Goal: Task Accomplishment & Management: Complete application form

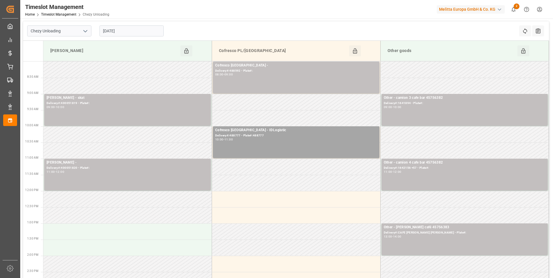
click at [86, 30] on icon "open menu" at bounding box center [85, 31] width 7 height 7
click at [57, 45] on div "Chezy Loading" at bounding box center [59, 43] width 64 height 13
type input "Chezy Loading"
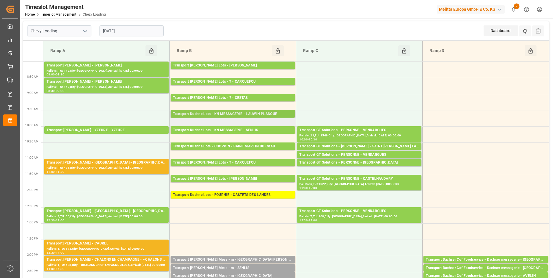
click at [262, 113] on div "Transport Kuehne Lots - KN MESSAGERIE - LAUWIN PLANQUE" at bounding box center [233, 114] width 120 height 6
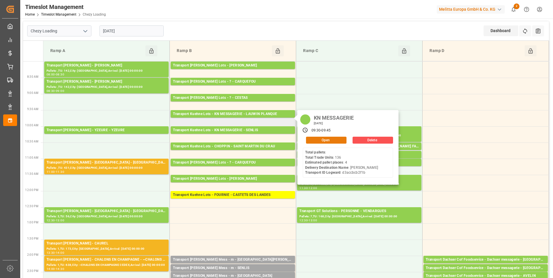
click at [330, 140] on button "Open" at bounding box center [326, 140] width 40 height 7
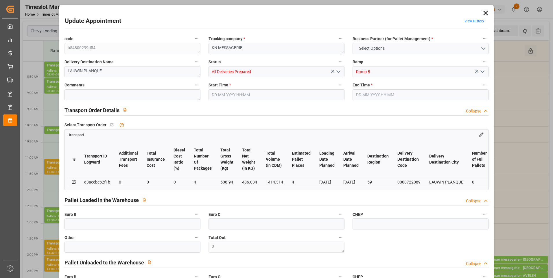
type input "4"
type input "0"
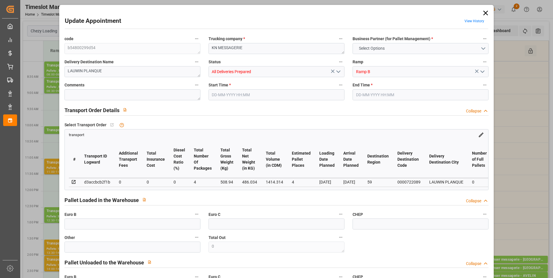
type input "4"
type input "486.034"
type input "600.94"
type input "1414.314"
type input "59"
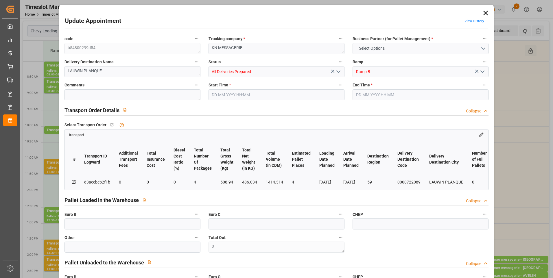
type input "0"
type input "136"
type input "4"
type input "101"
type input "508.94"
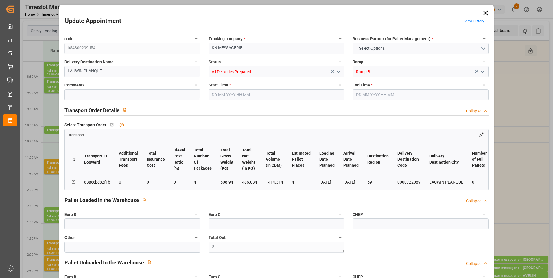
type input "0"
type input "4710.8598"
type input "0"
type input "21"
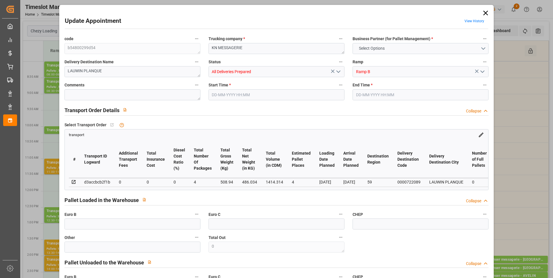
type input "35"
type input "[DATE] 09:30"
type input "[DATE] 09:45"
type input "[DATE] 15:15"
type input "[DATE] 12:40"
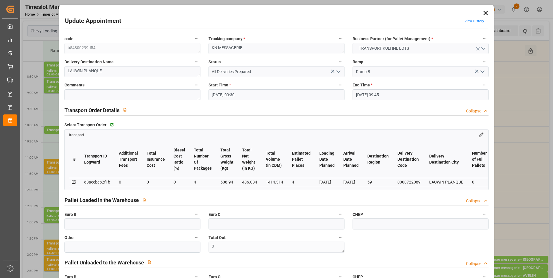
type input "[DATE]"
click at [484, 14] on icon at bounding box center [485, 13] width 8 height 8
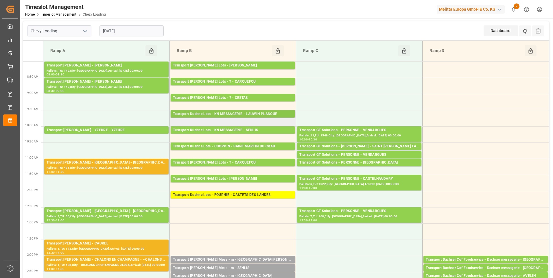
click at [265, 114] on div "Transport Kuehne Lots - KN MESSAGERIE - LAUWIN PLANQUE" at bounding box center [233, 114] width 120 height 6
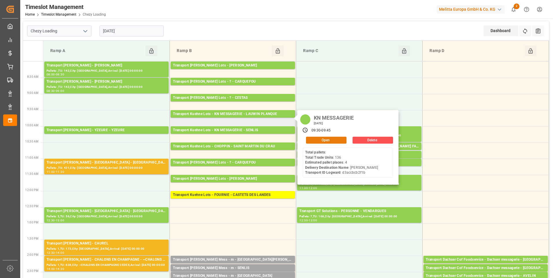
click at [324, 141] on button "Open" at bounding box center [326, 140] width 40 height 7
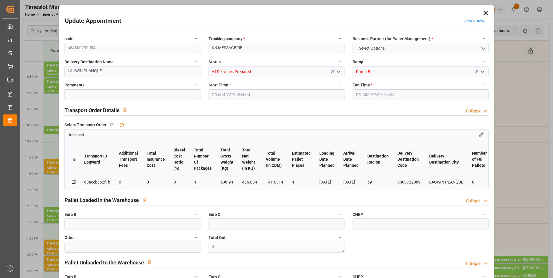
type input "4"
type input "0"
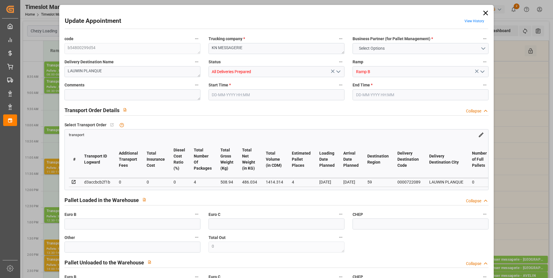
type input "4"
type input "486.034"
type input "600.94"
type input "1414.314"
type input "59"
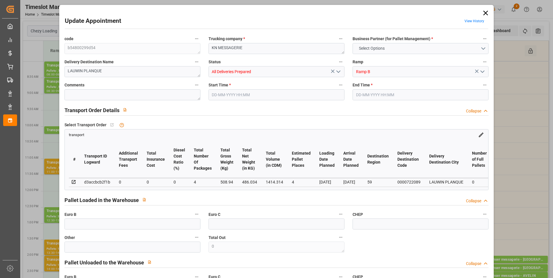
type input "0"
type input "136"
type input "4"
type input "101"
type input "508.94"
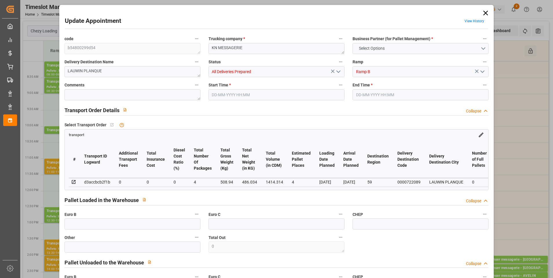
type input "0"
type input "4710.8598"
type input "0"
type input "21"
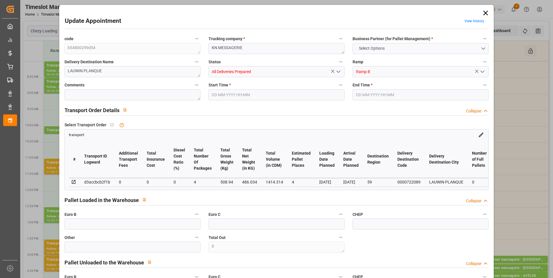
type input "35"
type input "[DATE] 09:30"
type input "[DATE] 09:45"
type input "[DATE] 15:15"
type input "[DATE] 12:40"
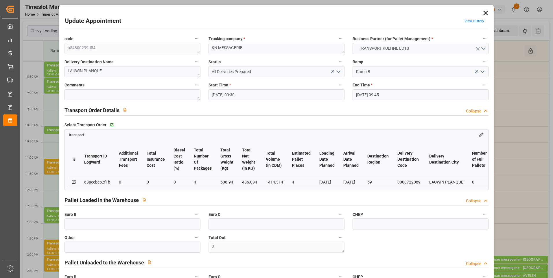
type input "[DATE]"
click at [484, 14] on icon at bounding box center [485, 13] width 5 height 5
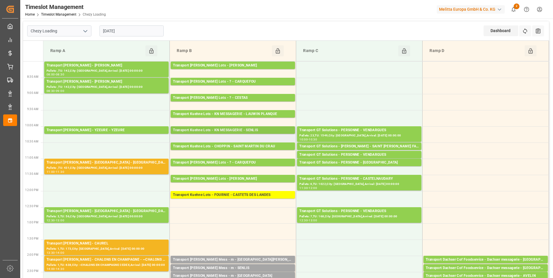
click at [232, 132] on div "Transport Kuehne Lots - KN MESSAGERIE - SENLIS" at bounding box center [233, 130] width 120 height 6
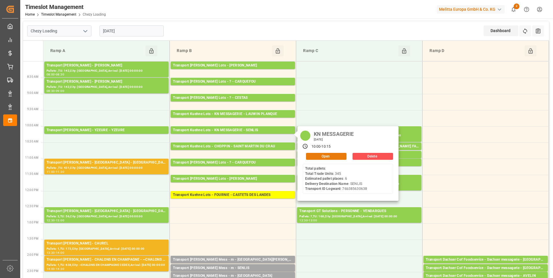
click at [320, 155] on button "Open" at bounding box center [326, 156] width 40 height 7
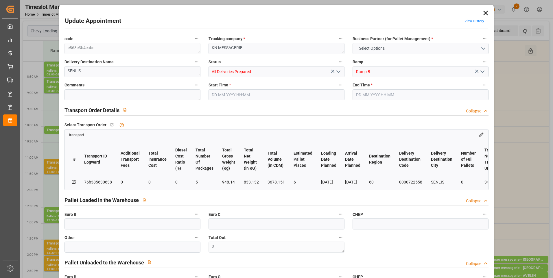
type input "6"
type input "0"
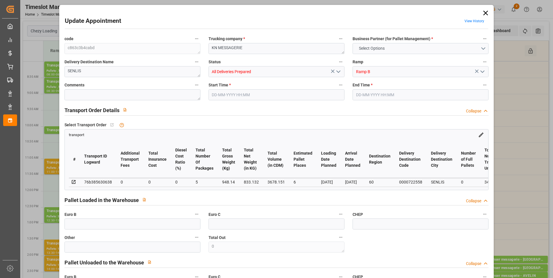
type input "5"
type input "833.132"
type input "1086.14"
type input "3678.151"
type input "60"
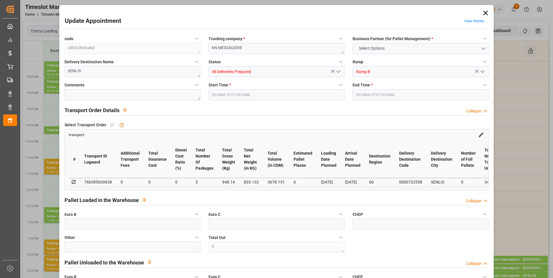
type input "0"
type input "345"
type input "6"
type input "101"
type input "948.14"
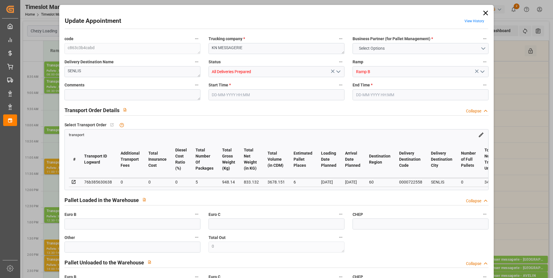
type input "0"
type input "4710.8598"
type input "0"
type input "21"
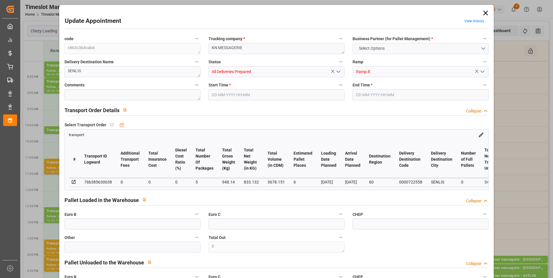
type input "35"
type input "[DATE] 10:00"
type input "[DATE] 10:15"
type input "[DATE] 15:20"
type input "[DATE] 12:42"
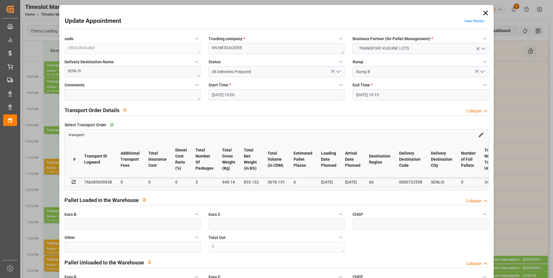
type input "[DATE]"
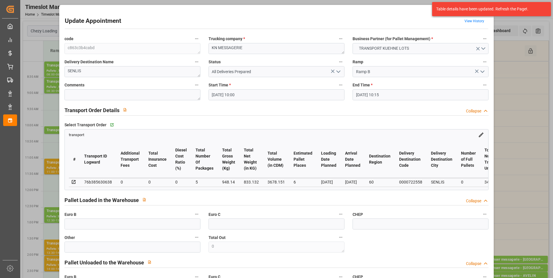
click at [523, 85] on div "Update Appointment View History code c863c3b4cabd Trucking company * KN MESSAGE…" at bounding box center [276, 139] width 553 height 278
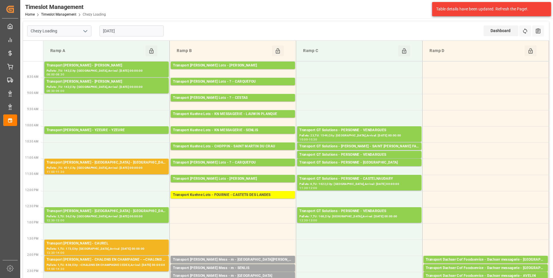
click at [82, 29] on icon "open menu" at bounding box center [85, 31] width 7 height 7
click at [54, 42] on div "Chezy Loading" at bounding box center [59, 43] width 64 height 13
click at [80, 26] on input "Chezy Loading" at bounding box center [59, 30] width 64 height 11
click at [85, 32] on icon "open menu" at bounding box center [85, 31] width 7 height 7
click at [69, 56] on div "Chezy Unloading" at bounding box center [59, 56] width 64 height 13
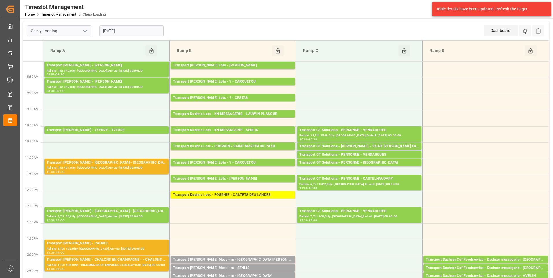
type input "Chezy Unloading"
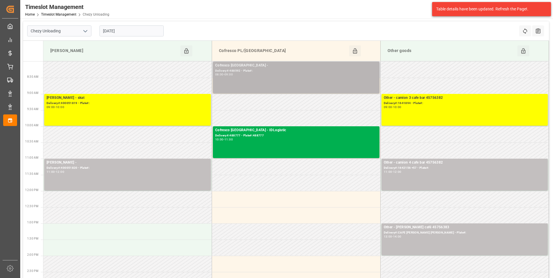
click at [234, 71] on div "Delivery#:488592 - Plate#:" at bounding box center [296, 71] width 162 height 5
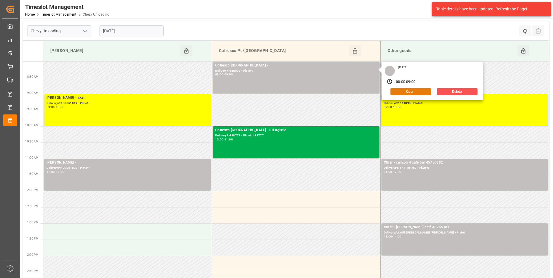
click at [407, 89] on button "Open" at bounding box center [410, 91] width 40 height 7
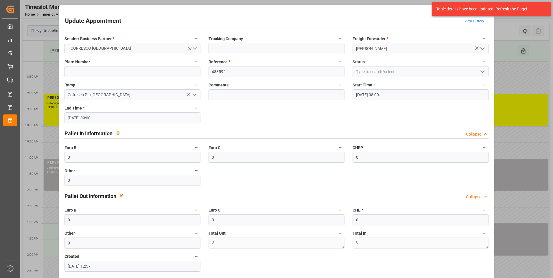
click at [480, 72] on polyline "open menu" at bounding box center [481, 72] width 3 height 2
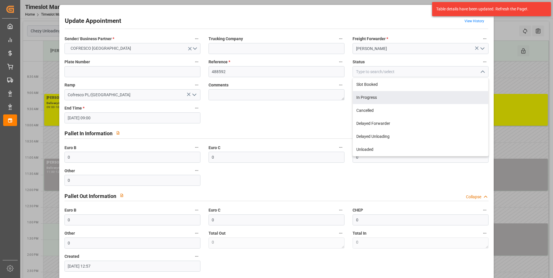
click at [299, 119] on div "Sender/ Business Partner * COFRESCO [GEOGRAPHIC_DATA] Trucking Company Freight …" at bounding box center [276, 153] width 432 height 241
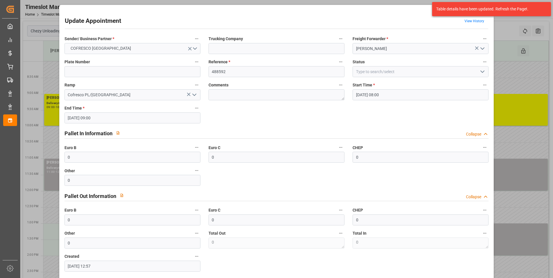
click at [310, 25] on div "Update Appointment View History" at bounding box center [276, 21] width 423 height 11
drag, startPoint x: 323, startPoint y: 19, endPoint x: 457, endPoint y: 19, distance: 133.6
click at [335, 19] on div "Update Appointment View History" at bounding box center [276, 21] width 423 height 11
click at [488, 22] on div "Update Appointment View History Sender/ Business Partner * COFRESCO [GEOGRAPHIC…" at bounding box center [277, 152] width 432 height 293
